Goal: Obtain resource: Obtain resource

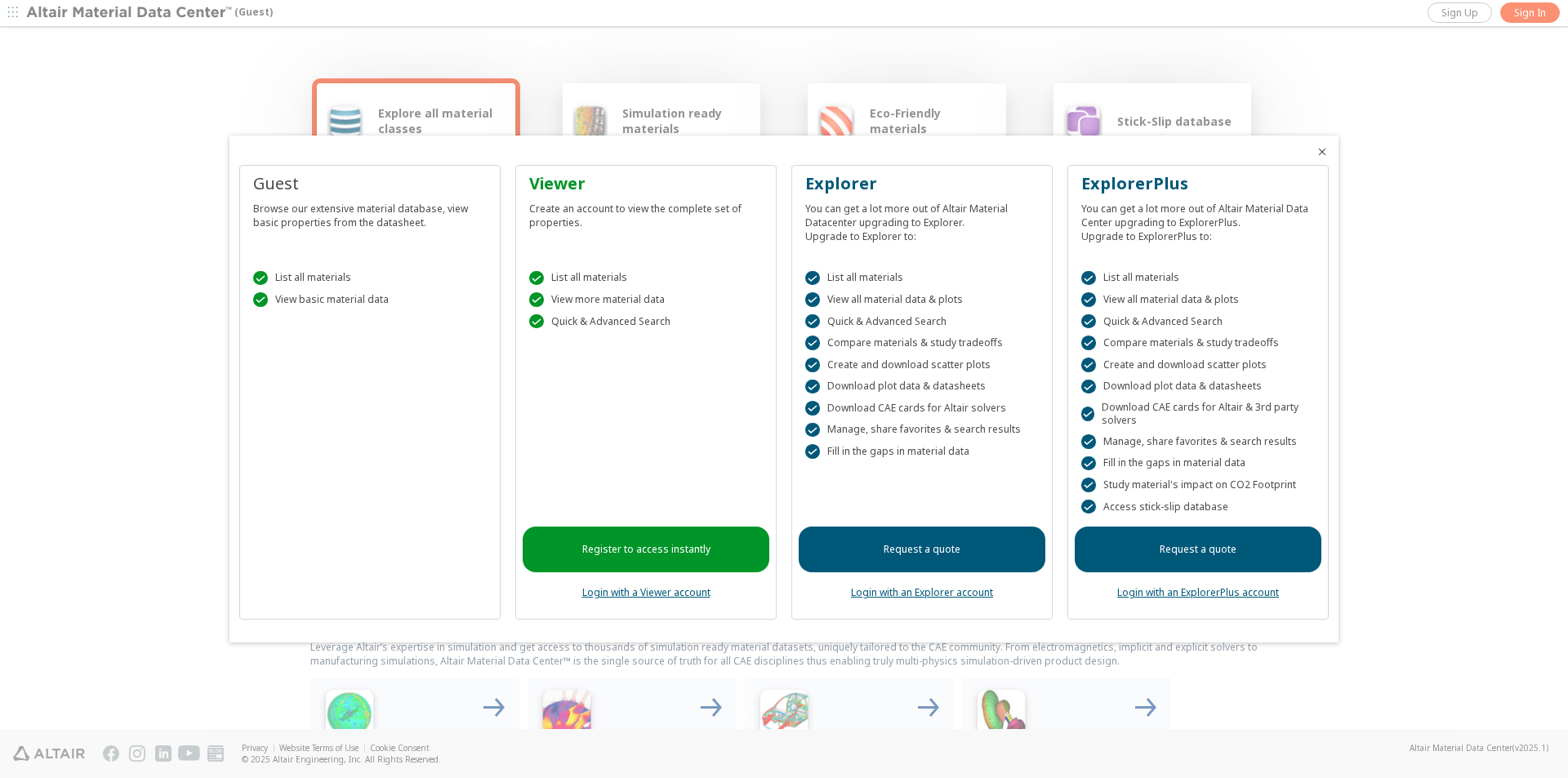
click at [1324, 152] on icon "Close" at bounding box center [1321, 152] width 13 height 13
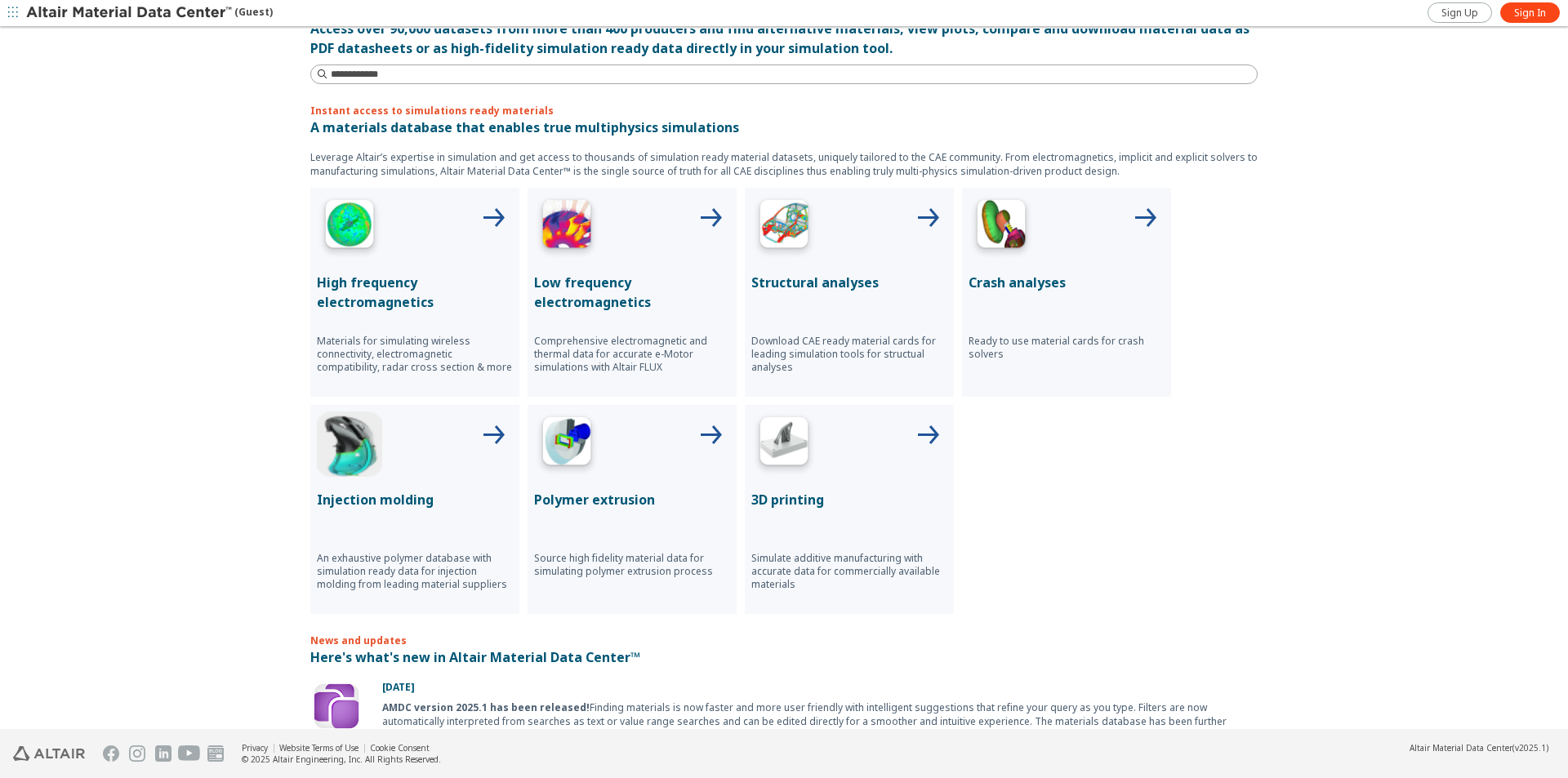
scroll to position [653, 0]
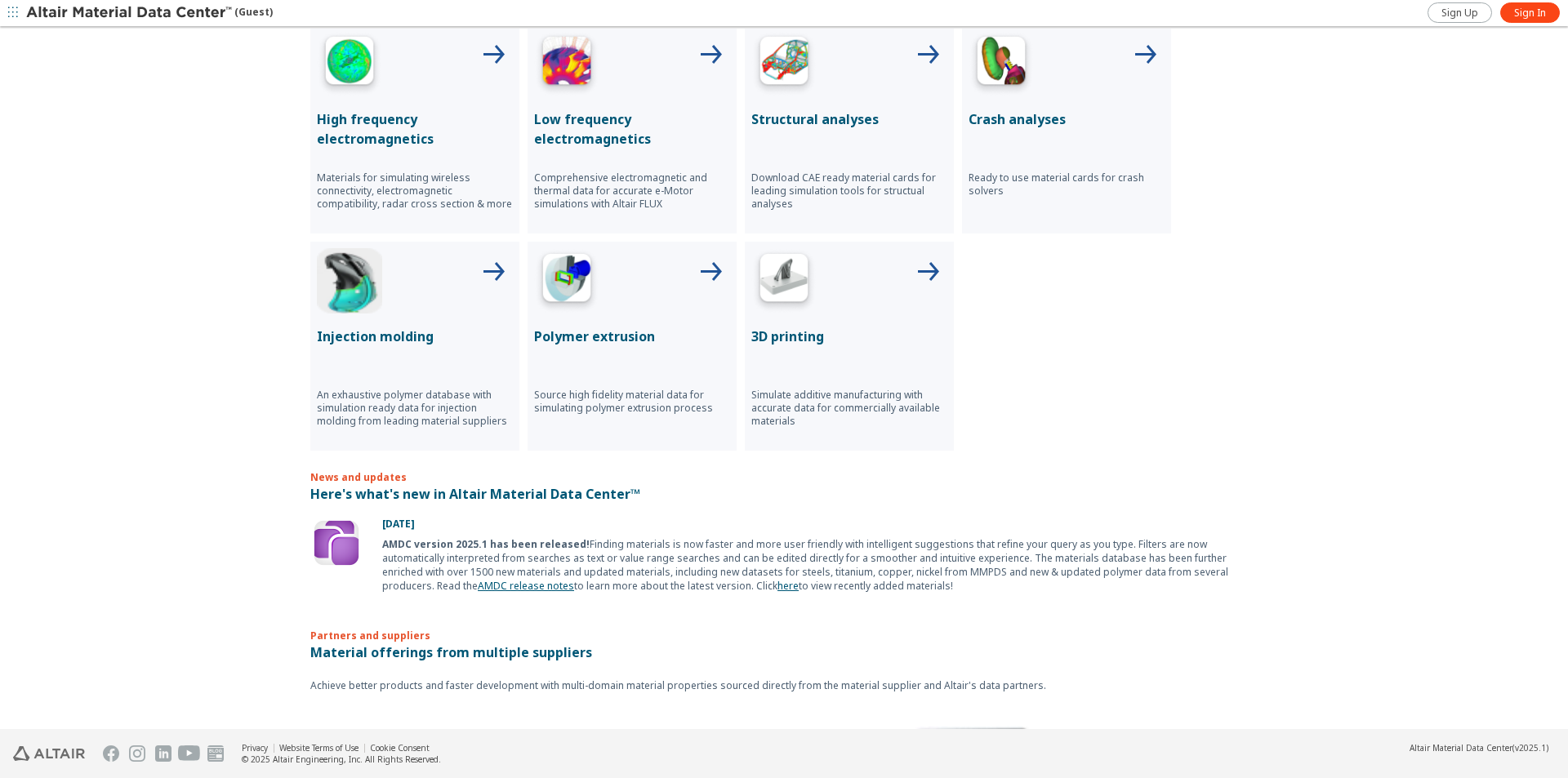
click at [824, 107] on div "Structural analyses Download CAE ready material cards for leading simulation to…" at bounding box center [849, 129] width 209 height 209
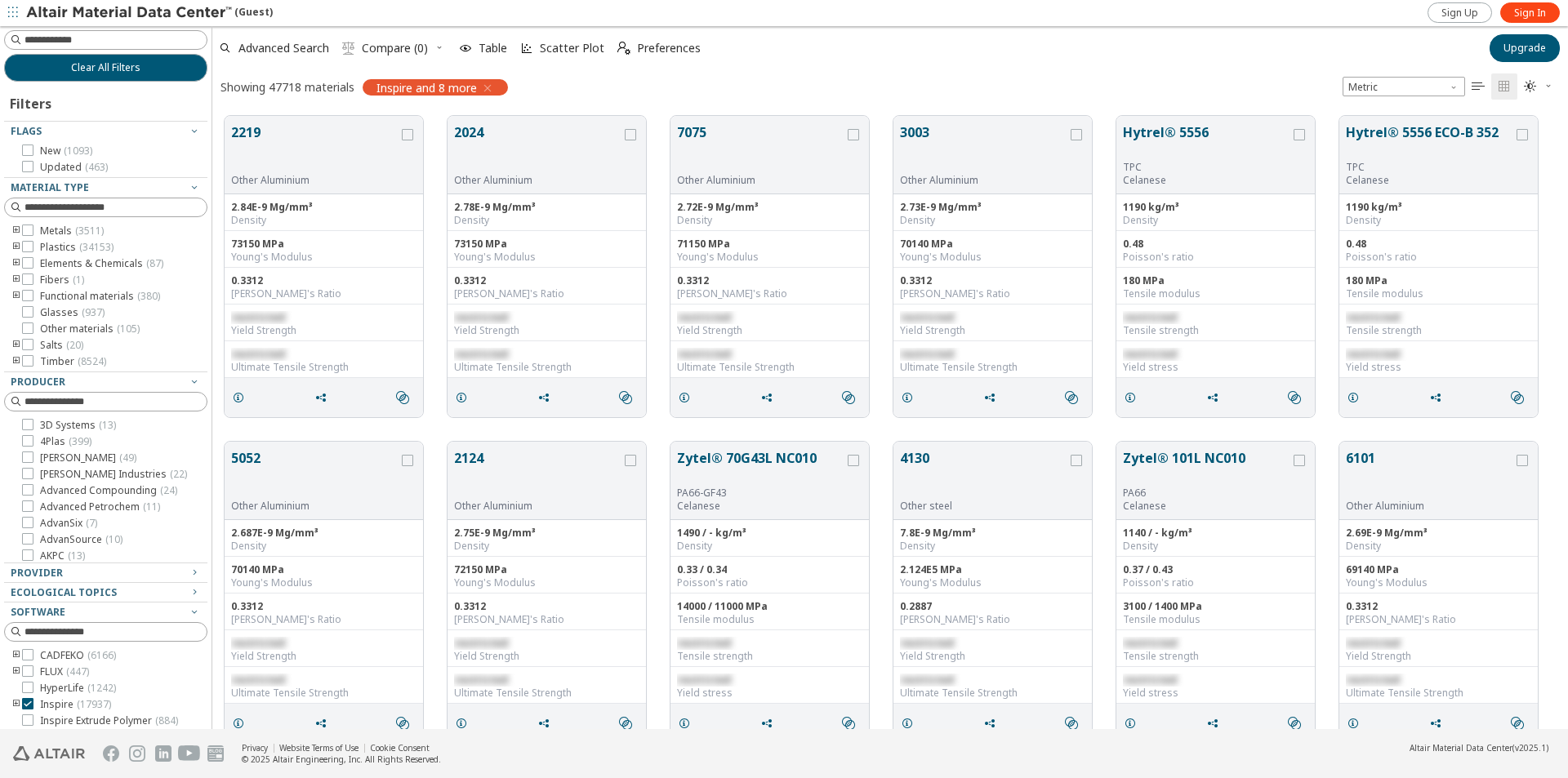
scroll to position [613, 1343]
click at [16, 232] on icon "toogle group" at bounding box center [16, 231] width 11 height 13
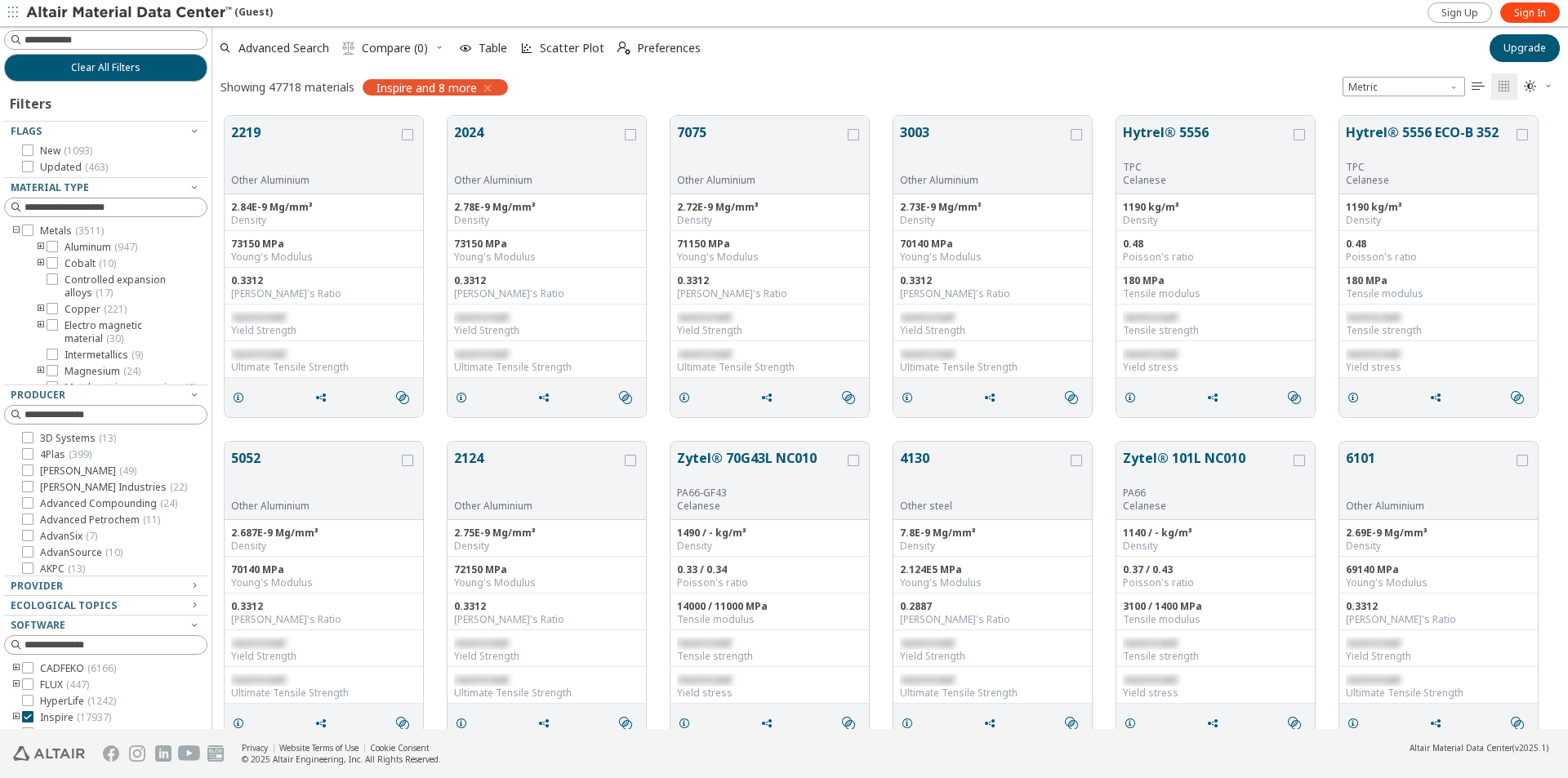
click at [40, 246] on icon "toogle group" at bounding box center [40, 247] width 11 height 13
click at [74, 277] on icon at bounding box center [76, 279] width 11 height 11
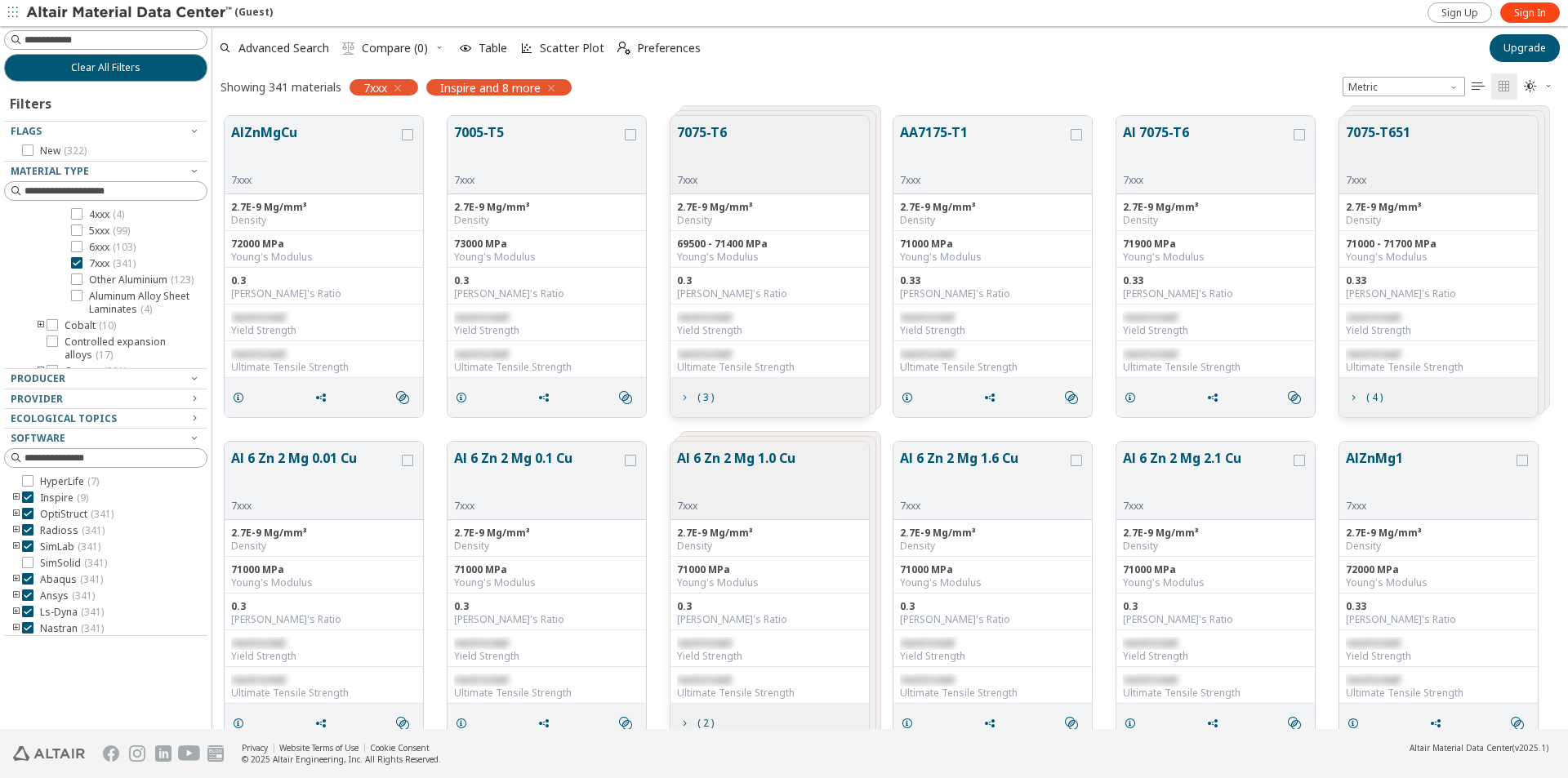
click at [705, 401] on span "( 3 )" at bounding box center [705, 397] width 17 height 10
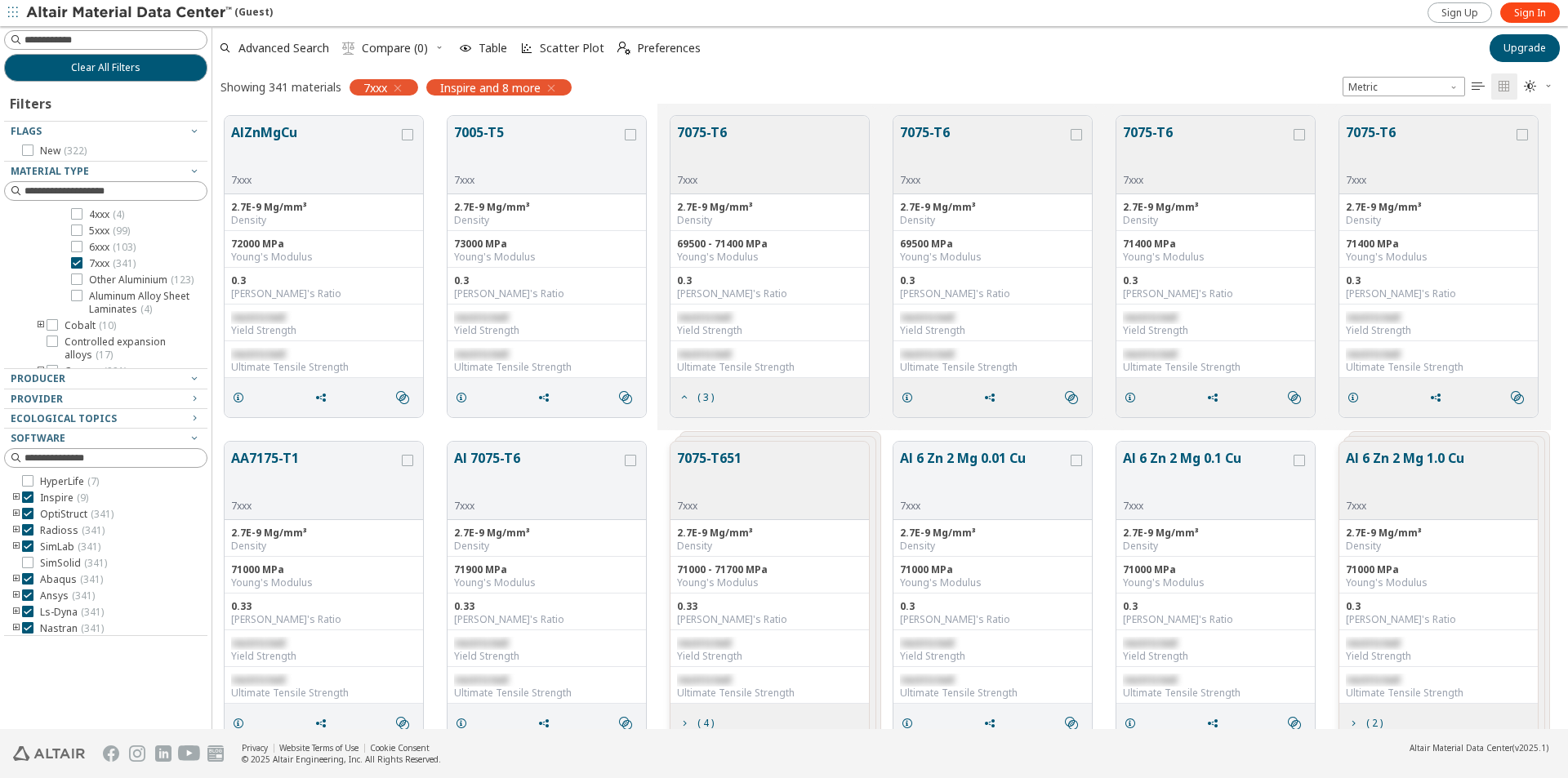
click at [698, 316] on span "restricted" at bounding box center [703, 318] width 54 height 14
click at [712, 214] on div "Density" at bounding box center [769, 220] width 185 height 13
click at [715, 210] on div "2.7E-9 Mg/mm³" at bounding box center [769, 207] width 185 height 13
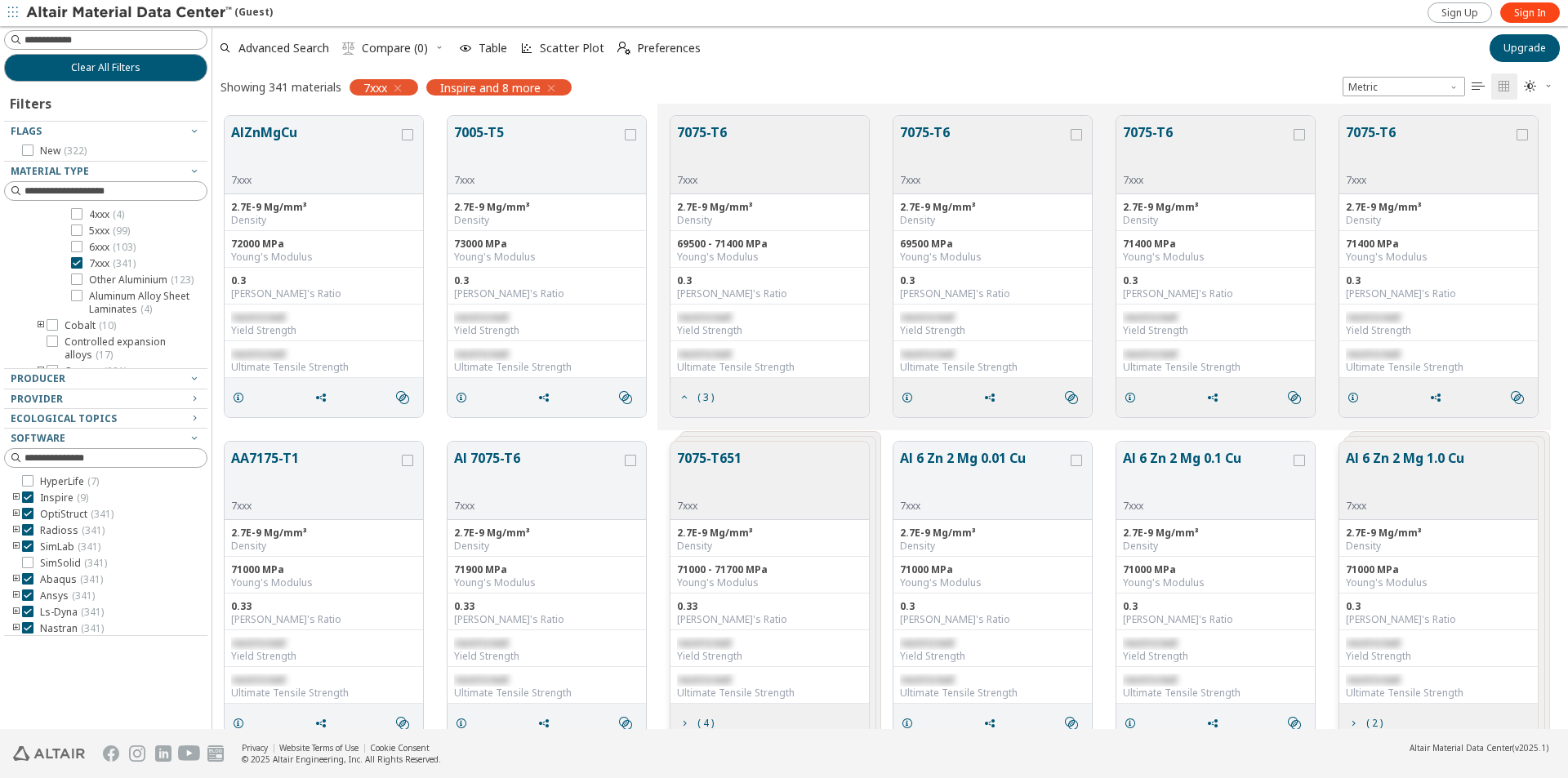
click at [705, 249] on div "69500 - 71400 MPa" at bounding box center [769, 244] width 185 height 13
click at [1516, 44] on span "Upgrade" at bounding box center [1524, 47] width 42 height 13
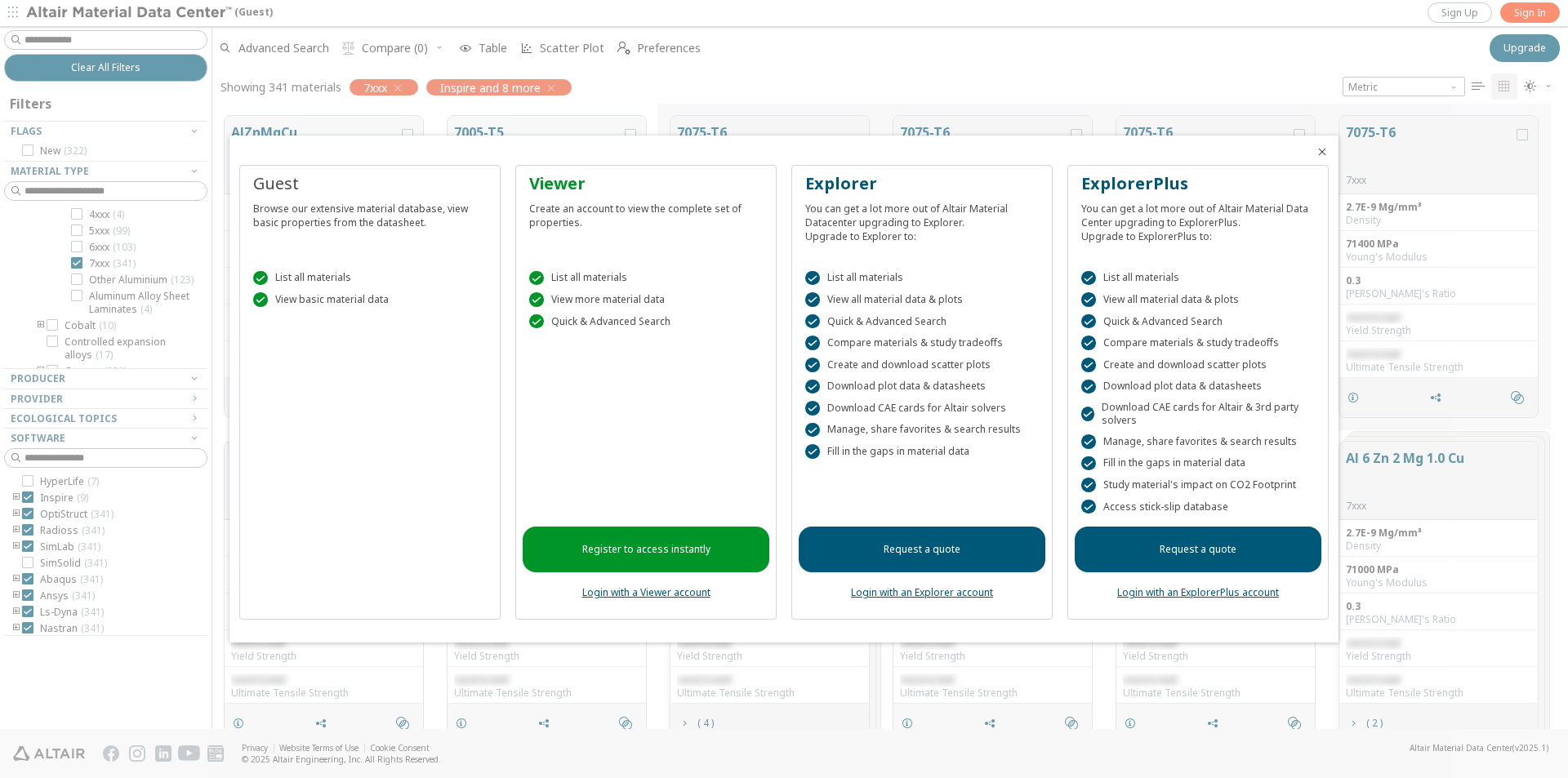
click at [637, 546] on link "Register to access instantly" at bounding box center [646, 549] width 247 height 46
click at [669, 553] on link "Register to access instantly" at bounding box center [646, 549] width 247 height 46
